Goal: Information Seeking & Learning: Learn about a topic

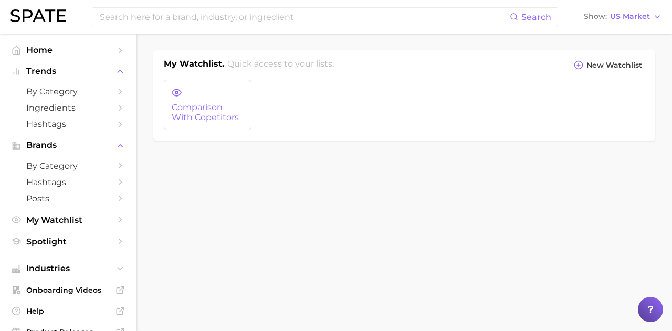
click at [221, 101] on link "comparison with copetitors" at bounding box center [208, 105] width 88 height 50
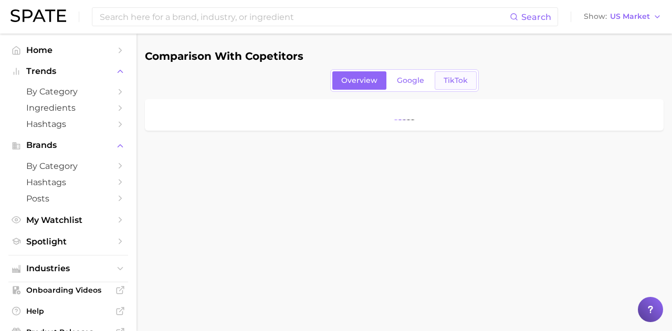
click at [458, 76] on span "TikTok" at bounding box center [455, 80] width 24 height 9
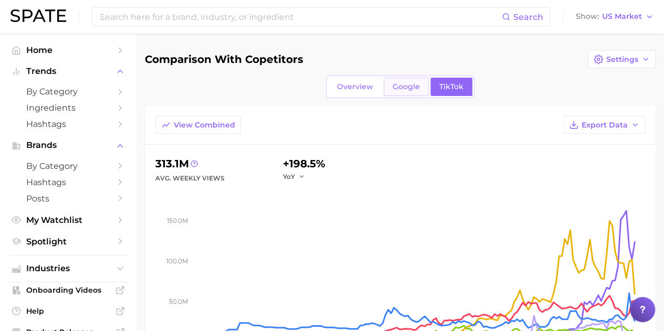
click at [422, 81] on link "Google" at bounding box center [406, 87] width 45 height 18
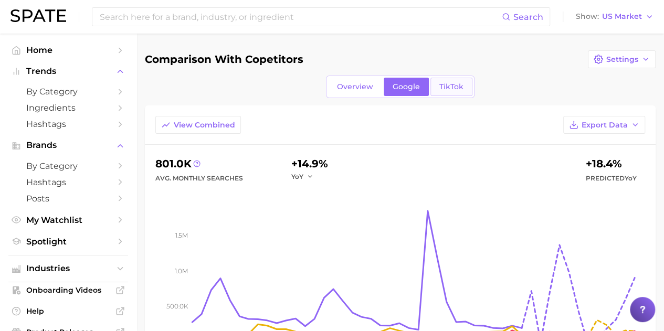
click at [447, 83] on span "TikTok" at bounding box center [451, 86] width 24 height 9
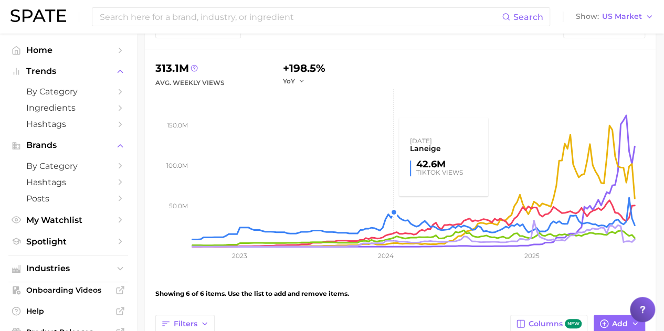
scroll to position [105, 0]
